Goal: Find contact information: Find contact information

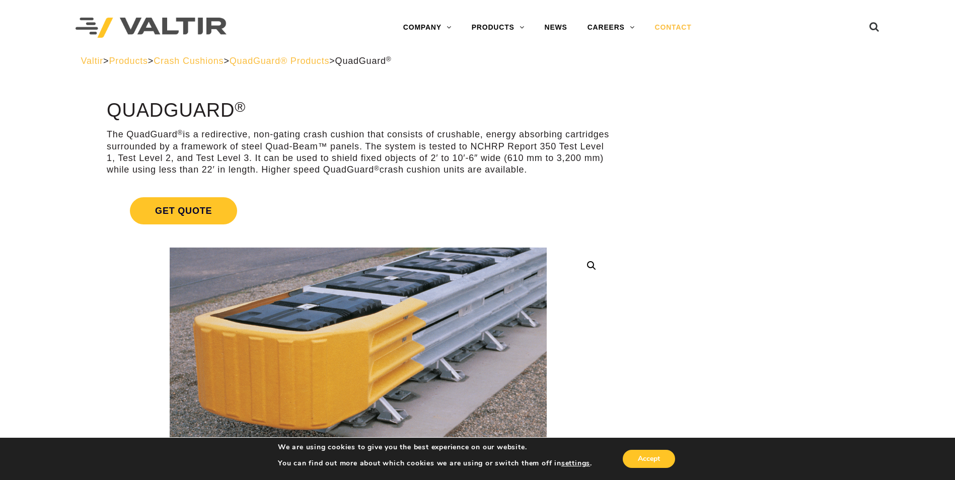
click at [678, 29] on link "CONTACT" at bounding box center [673, 28] width 57 height 20
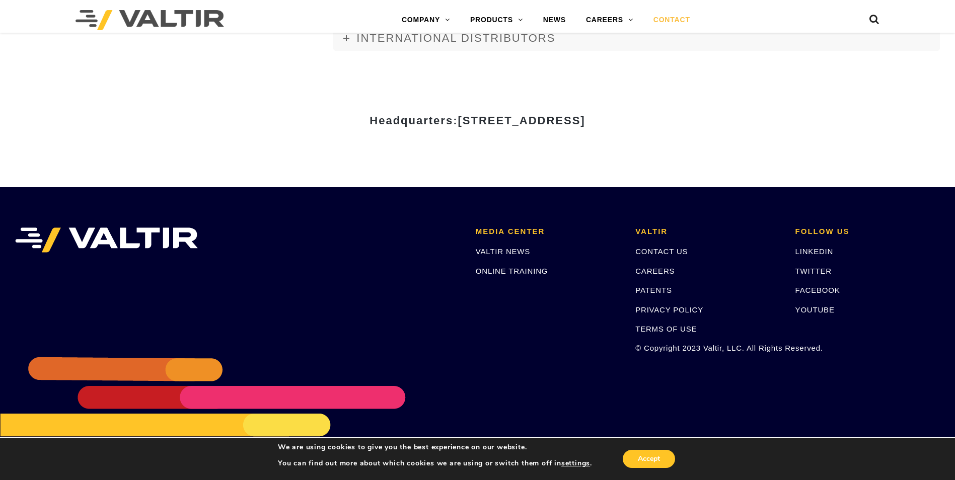
scroll to position [1378, 0]
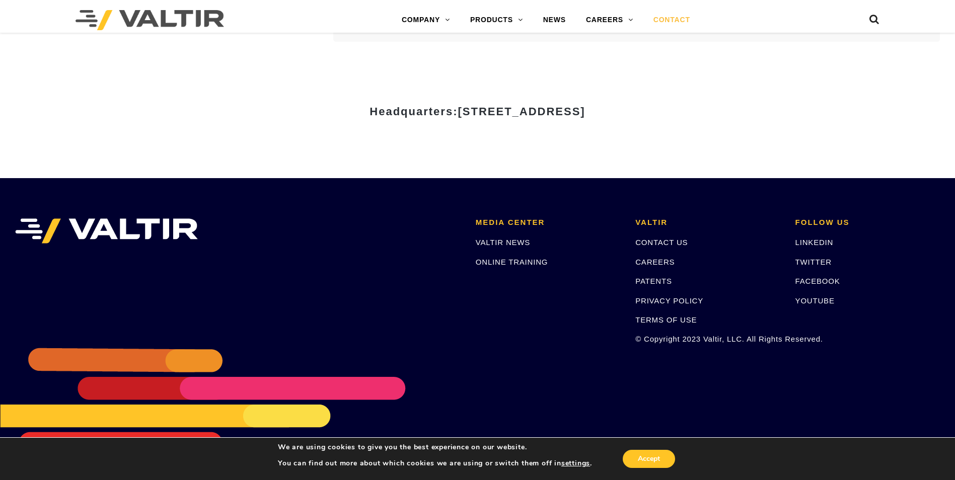
click at [652, 238] on p "CONTACT US" at bounding box center [707, 243] width 144 height 12
click at [652, 245] on link "CONTACT US" at bounding box center [661, 242] width 52 height 9
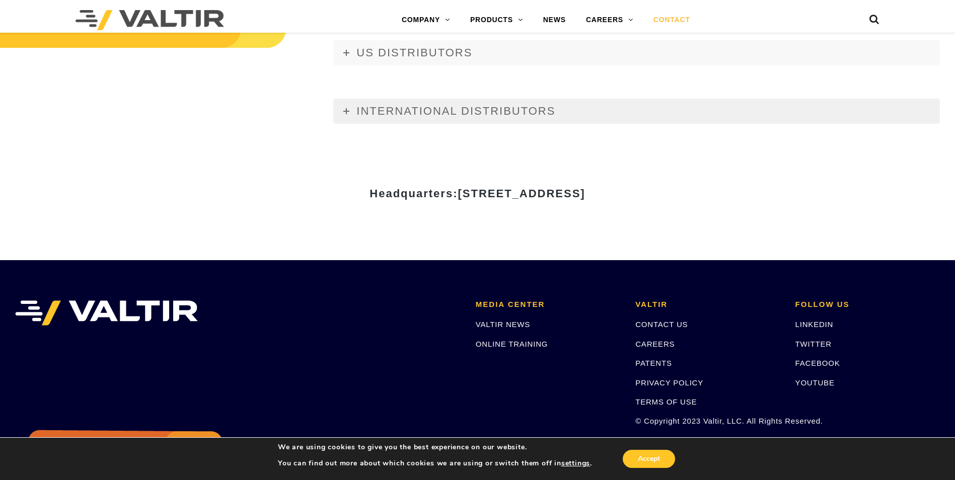
scroll to position [1208, 0]
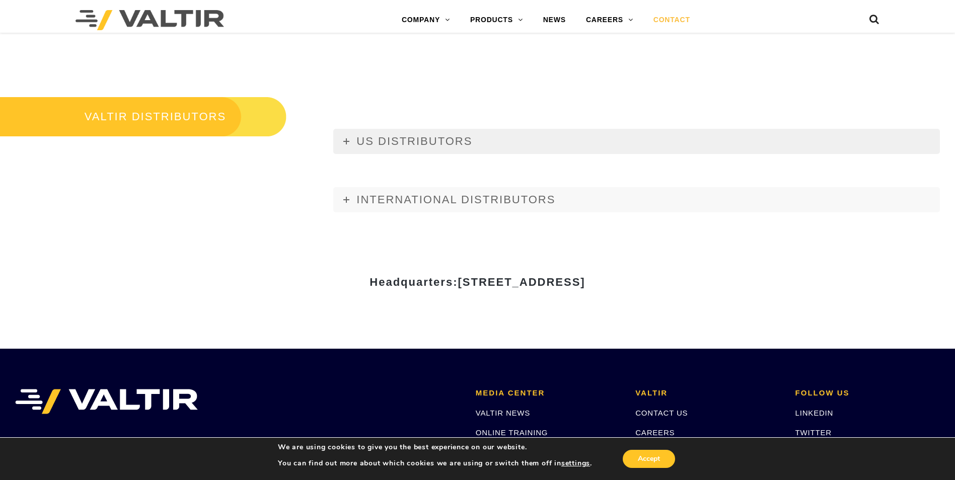
click at [345, 142] on icon at bounding box center [346, 141] width 6 height 6
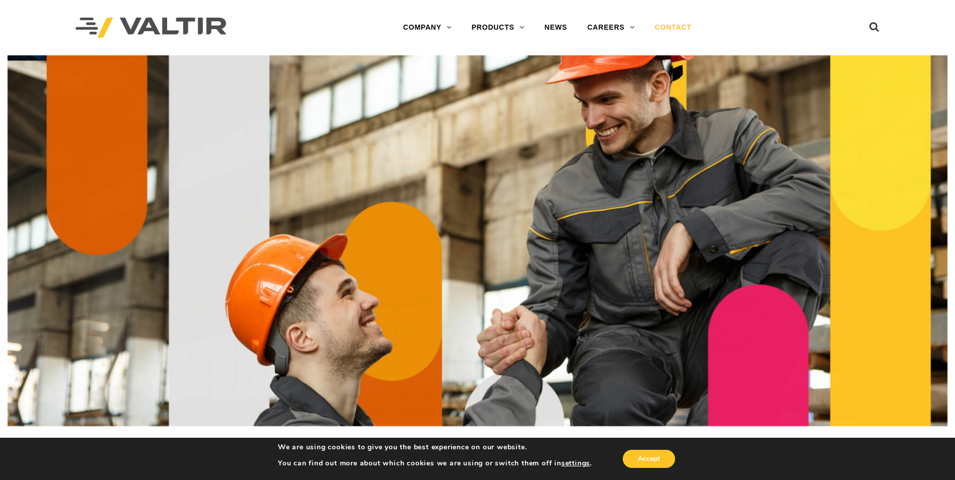
click at [691, 28] on link "CONTACT" at bounding box center [673, 28] width 57 height 20
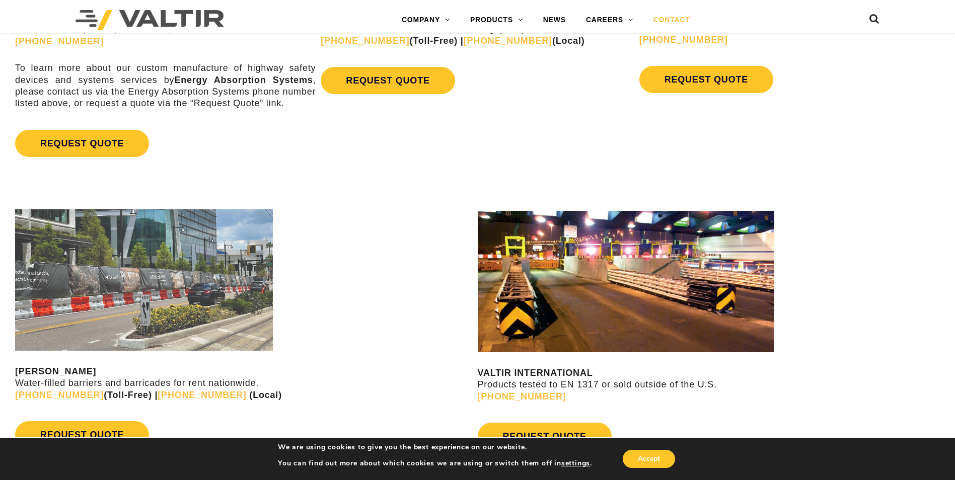
scroll to position [724, 0]
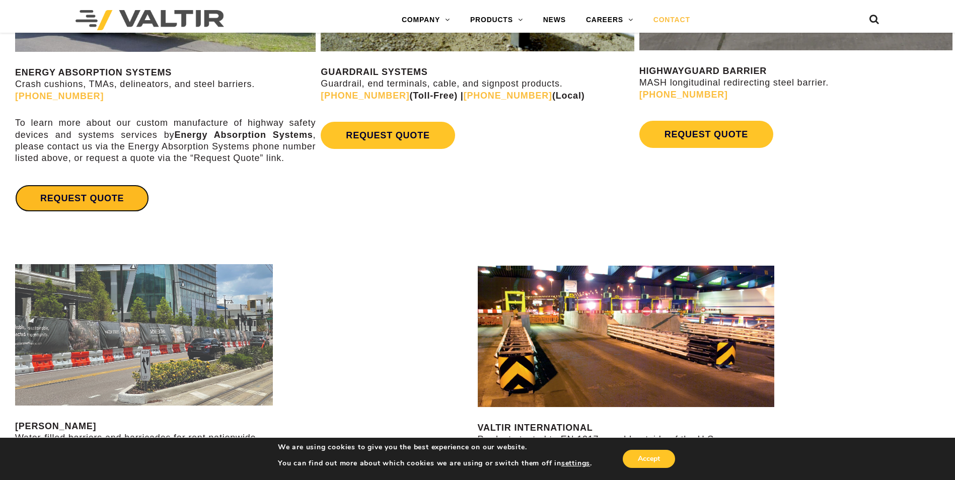
click at [96, 200] on link "REQUEST QUOTE" at bounding box center [82, 198] width 134 height 27
